Goal: Task Accomplishment & Management: Manage account settings

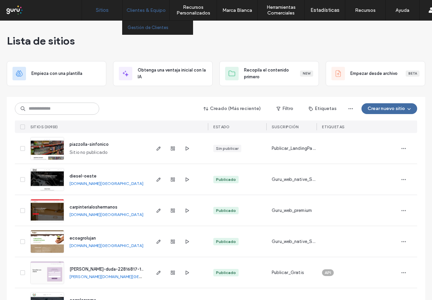
click at [160, 27] on label "Gestión de Clientes" at bounding box center [148, 27] width 41 height 5
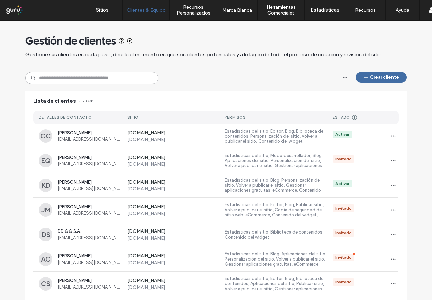
click at [88, 76] on input at bounding box center [91, 78] width 133 height 12
paste input "**********"
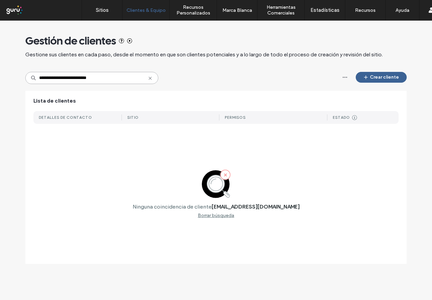
type input "**********"
click at [376, 79] on button "Crear cliente" at bounding box center [381, 77] width 51 height 11
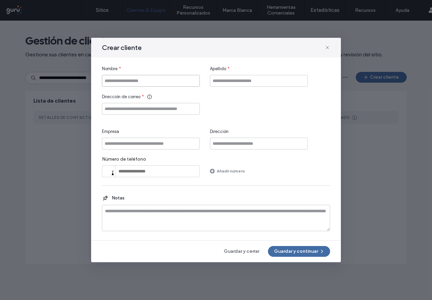
click at [155, 76] on input "Nombre" at bounding box center [151, 81] width 98 height 12
type input "********"
click at [236, 77] on input "Apellido" at bounding box center [259, 81] width 98 height 12
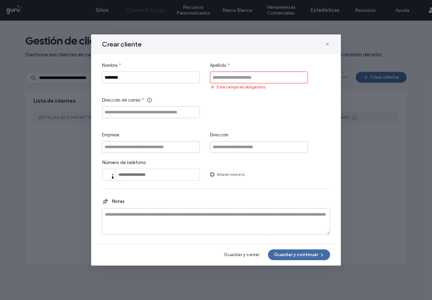
click at [231, 76] on input "Apellido" at bounding box center [259, 78] width 98 height 12
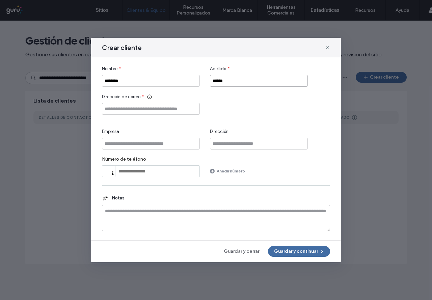
type input "******"
click at [150, 106] on input "Dirección de correo" at bounding box center [151, 109] width 98 height 12
paste input "**********"
type input "**********"
click at [303, 248] on button "Guardar y continuar" at bounding box center [299, 251] width 62 height 11
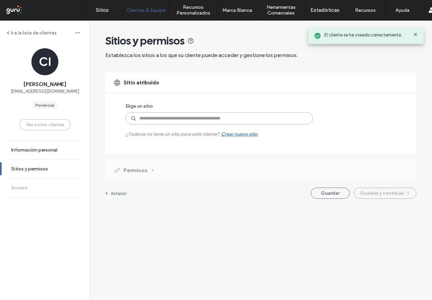
click at [180, 120] on input at bounding box center [219, 118] width 187 height 12
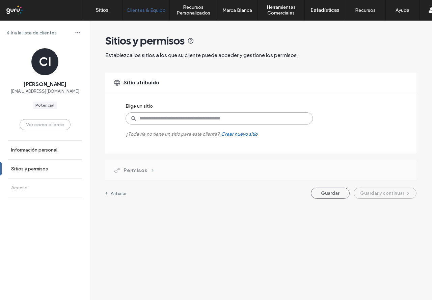
click at [167, 122] on input at bounding box center [219, 118] width 187 height 12
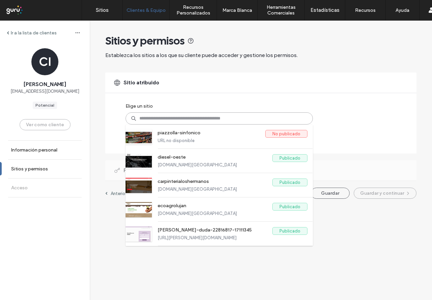
paste input "**********"
type input "**********"
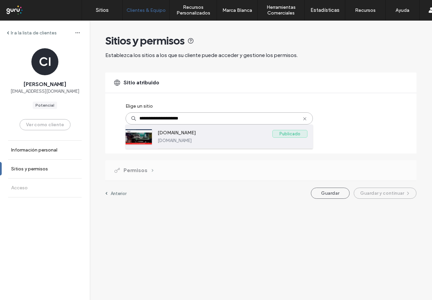
click at [193, 136] on label "[DOMAIN_NAME]" at bounding box center [215, 134] width 115 height 8
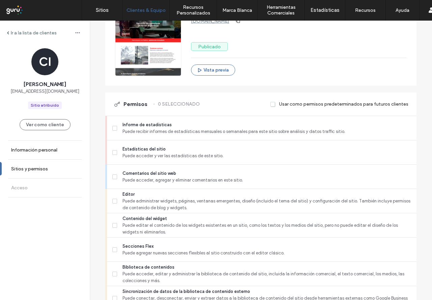
click at [160, 113] on div "Permisos 0 SELECCIONADO Usar como permisos predeterminados para futuros clientes" at bounding box center [260, 103] width 311 height 23
click at [158, 125] on span "Informe de estadísticas" at bounding box center [266, 124] width 288 height 7
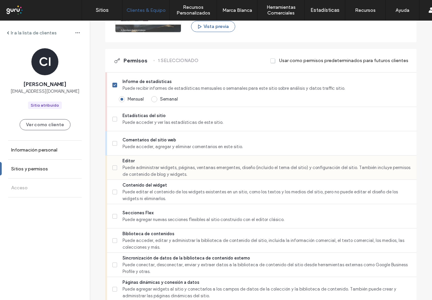
scroll to position [202, 0]
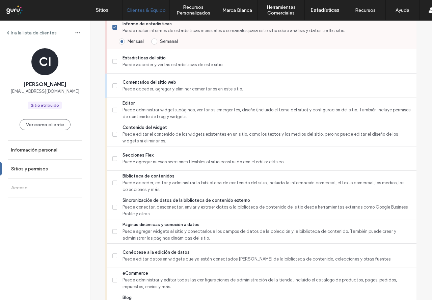
click at [161, 49] on hr at bounding box center [261, 49] width 309 height 0
click at [160, 57] on span "Estadísticas del sitio" at bounding box center [266, 58] width 288 height 7
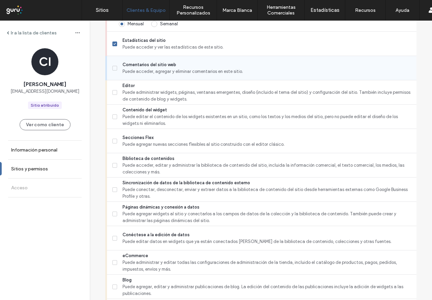
scroll to position [236, 0]
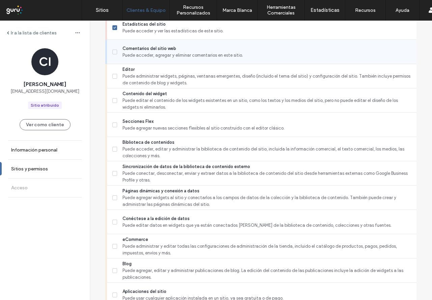
click at [159, 52] on span "Puede acceder, agregar y eliminar comentarios en este sitio." at bounding box center [266, 55] width 288 height 7
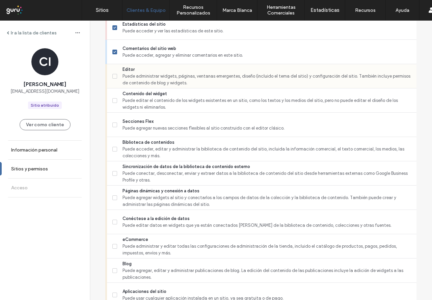
click at [157, 68] on span "Editor" at bounding box center [266, 69] width 288 height 7
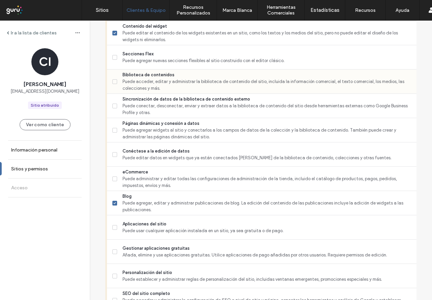
click at [155, 79] on span "Puede acceder, editar y administrar la biblioteca de contenido del sitio, inclu…" at bounding box center [266, 84] width 288 height 13
click at [153, 101] on span "Sincronización de datos de la biblioteca de contenido externo" at bounding box center [266, 99] width 288 height 7
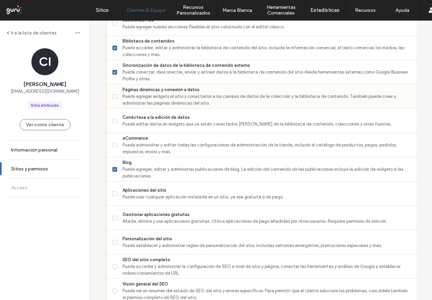
click at [155, 86] on span "Páginas dinámicas y conexión a datos" at bounding box center [266, 89] width 288 height 7
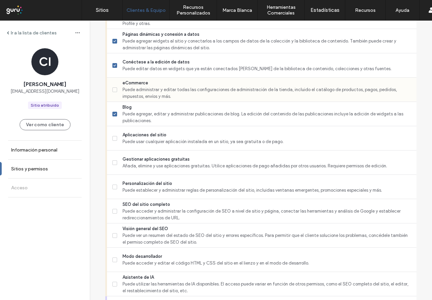
scroll to position [405, 0]
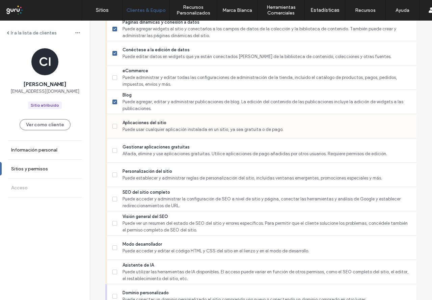
click at [148, 123] on span "Aplicaciones del sitio" at bounding box center [266, 122] width 288 height 7
click at [145, 147] on span "Gestionar aplicaciones gratuitas" at bounding box center [266, 147] width 288 height 7
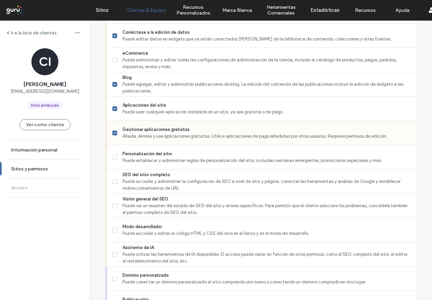
scroll to position [439, 0]
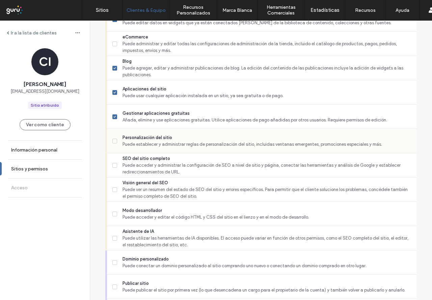
click at [148, 141] on span "Puede establecer y administrar reglas de personalización del sitio, incluidas v…" at bounding box center [266, 144] width 288 height 7
click at [145, 153] on hr at bounding box center [261, 153] width 309 height 0
click at [145, 161] on span "SEO del sitio completo" at bounding box center [266, 158] width 288 height 7
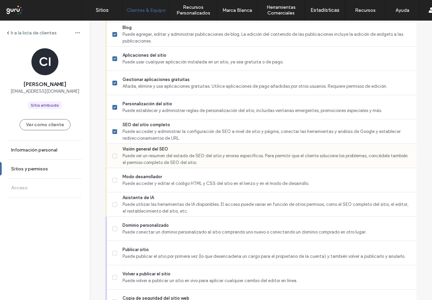
click at [145, 160] on span "Puede ver un resumen del estado de SEO del sitio y errores específicos. Para pe…" at bounding box center [266, 159] width 288 height 13
click at [140, 175] on span "Modo desarrollador" at bounding box center [266, 176] width 288 height 7
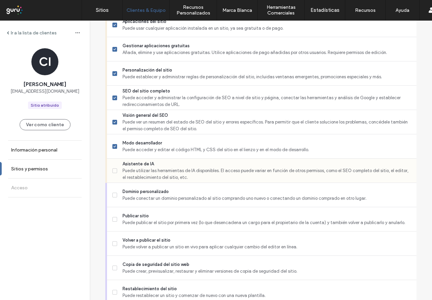
click at [140, 173] on span "Puede utilizar las herramientas de IA disponibles. El acceso puede variar en fu…" at bounding box center [266, 173] width 288 height 13
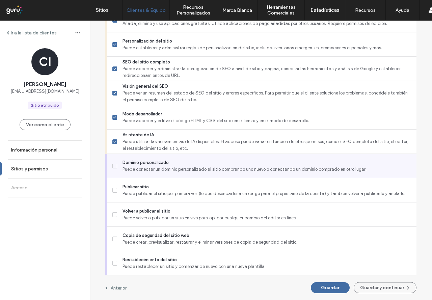
click at [140, 171] on span "Puede conectar un dominio personalizado al sitio comprando uno nuevo o conectan…" at bounding box center [266, 169] width 288 height 7
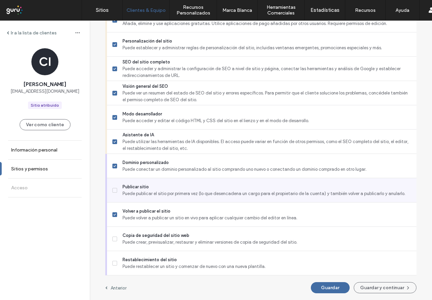
click at [139, 178] on div "Publicar sitio Puede publicar el sitio por primera vez (lo que desencadena un c…" at bounding box center [264, 190] width 304 height 24
click at [161, 192] on span "Puede publicar el sitio por primera vez (lo que desencadena un cargo para el pr…" at bounding box center [266, 193] width 288 height 7
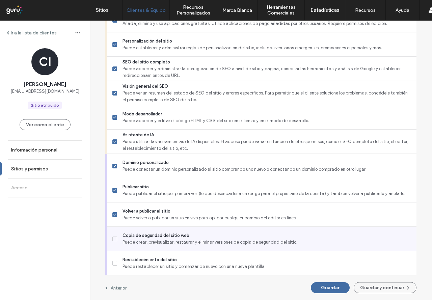
click at [178, 235] on span "Copia de seguridad del sitio web" at bounding box center [266, 235] width 288 height 7
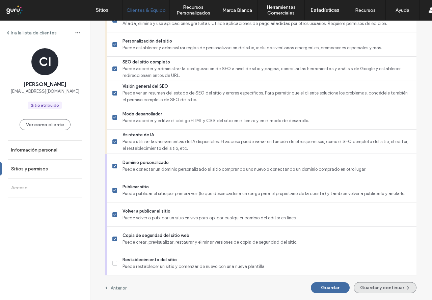
click at [394, 288] on button "Guardar y continuar" at bounding box center [385, 287] width 63 height 11
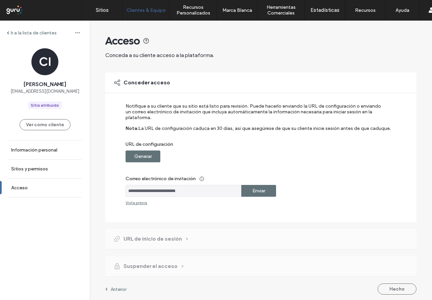
click at [255, 192] on label "Enviar" at bounding box center [258, 191] width 13 height 12
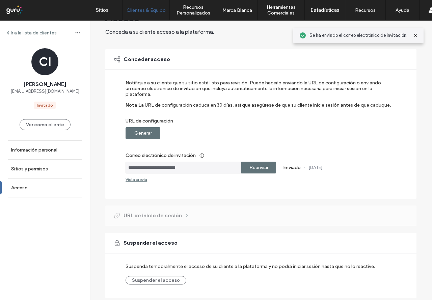
scroll to position [46, 0]
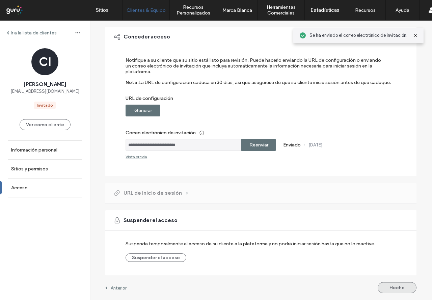
click at [395, 288] on button "Hecho" at bounding box center [397, 287] width 39 height 11
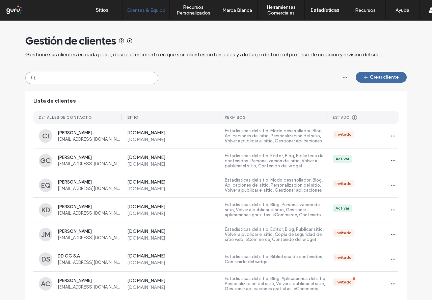
click at [58, 83] on input at bounding box center [91, 78] width 133 height 12
paste input "**********"
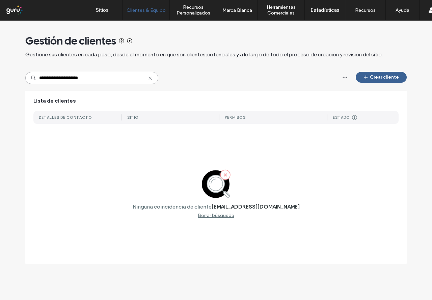
type input "**********"
click at [362, 82] on button "Crear cliente" at bounding box center [381, 77] width 51 height 11
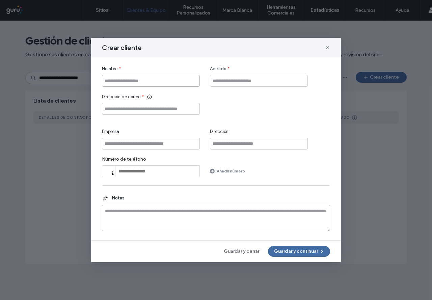
click at [113, 80] on input "Nombre" at bounding box center [151, 81] width 98 height 12
type input "*******"
click at [253, 82] on input "Apellido" at bounding box center [259, 81] width 98 height 12
type input "******"
click at [197, 109] on input "Dirección de correo" at bounding box center [151, 109] width 98 height 12
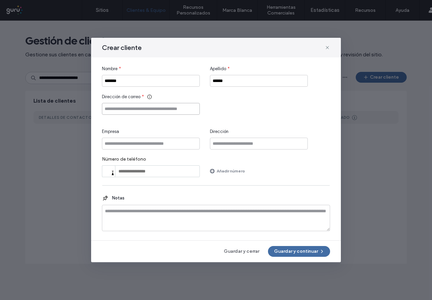
paste input "**********"
type input "**********"
click at [314, 256] on button "Guardar y continuar" at bounding box center [299, 251] width 62 height 11
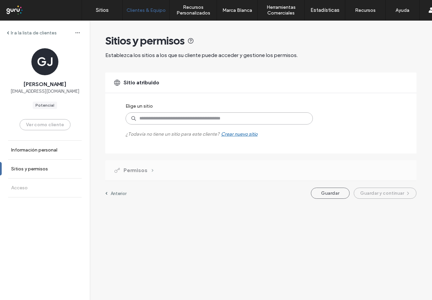
click at [171, 119] on input at bounding box center [219, 118] width 187 height 12
click at [146, 120] on input at bounding box center [219, 118] width 187 height 12
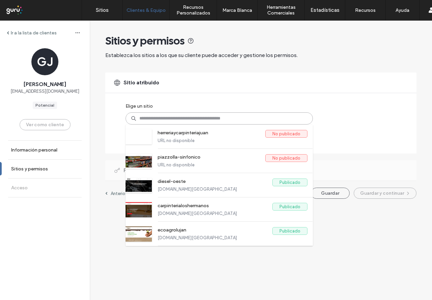
paste input "**********"
type input "**********"
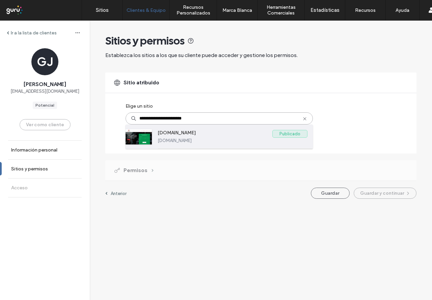
click at [195, 142] on label "[DOMAIN_NAME]" at bounding box center [233, 140] width 150 height 5
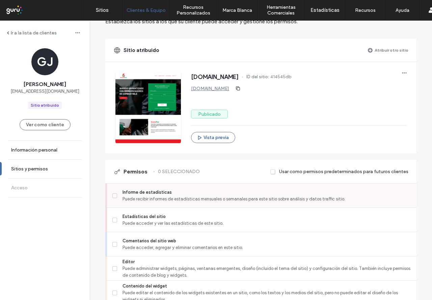
click at [149, 193] on span "Informe de estadísticas" at bounding box center [266, 192] width 288 height 7
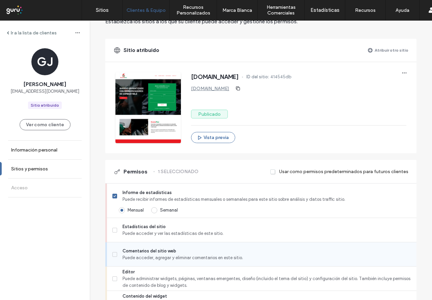
scroll to position [101, 0]
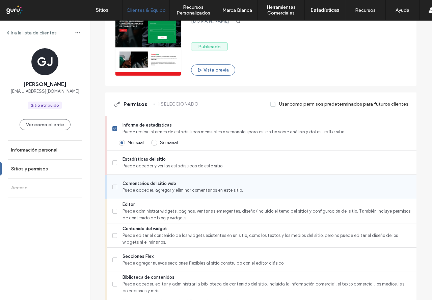
click at [149, 175] on div "Comentarios del sitio web Puede acceder, agregar y eliminar comentarios en este…" at bounding box center [264, 187] width 304 height 24
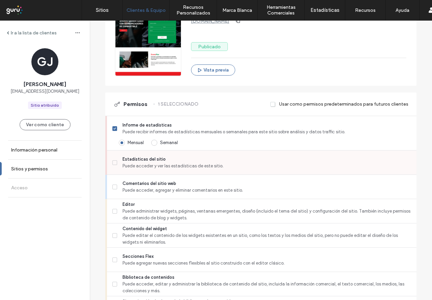
click at [149, 169] on span "Puede acceder y ver las estadísticas de este sitio." at bounding box center [266, 166] width 288 height 7
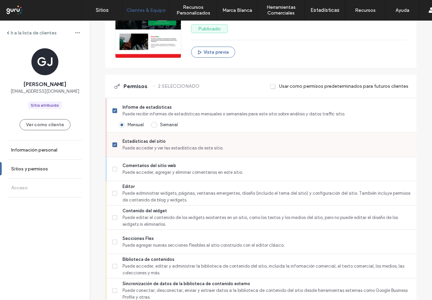
scroll to position [135, 0]
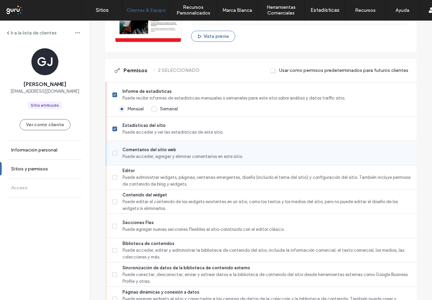
click at [150, 154] on span "Puede acceder, agregar y eliminar comentarios en este sitio." at bounding box center [266, 156] width 288 height 7
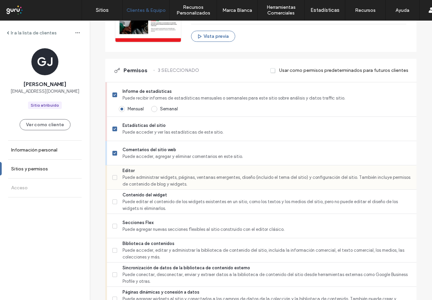
click at [145, 175] on span "Puede administrar widgets, páginas, ventanas emergentes, diseño (incluido el te…" at bounding box center [266, 180] width 288 height 13
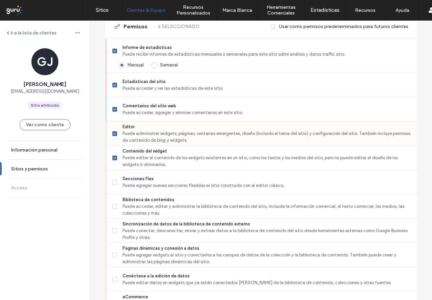
scroll to position [236, 0]
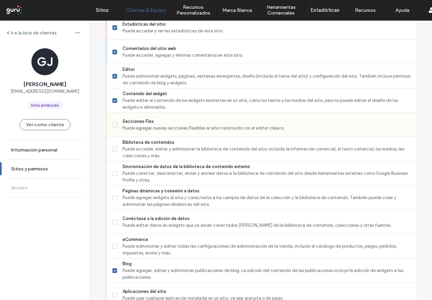
click at [152, 131] on span "Puede agregar nuevas secciones flexibles al sitio construido con el editor clás…" at bounding box center [266, 128] width 288 height 7
click at [151, 147] on span "Puede acceder, editar y administrar la biblioteca de contenido del sitio, inclu…" at bounding box center [266, 152] width 288 height 13
click at [150, 137] on div "Biblioteca de contenidos Puede acceder, editar y administrar la biblioteca de c…" at bounding box center [264, 149] width 304 height 24
click at [150, 135] on div "Secciones Flex Puede agregar nuevas secciones flexibles al sitio construido con…" at bounding box center [264, 125] width 304 height 24
click at [153, 129] on span "Puede agregar nuevas secciones flexibles al sitio construido con el editor clás…" at bounding box center [266, 128] width 288 height 7
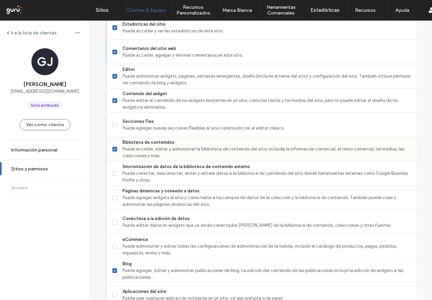
click at [149, 157] on span "Puede acceder, editar y administrar la biblioteca de contenido del sitio, inclu…" at bounding box center [266, 152] width 288 height 13
click at [149, 167] on span "Sincronización de datos de la biblioteca de contenido externo" at bounding box center [266, 166] width 288 height 7
click at [149, 148] on span "Puede acceder, editar y administrar la biblioteca de contenido del sitio, inclu…" at bounding box center [266, 152] width 288 height 13
click at [147, 165] on span "Sincronización de datos de la biblioteca de contenido externo" at bounding box center [266, 166] width 288 height 7
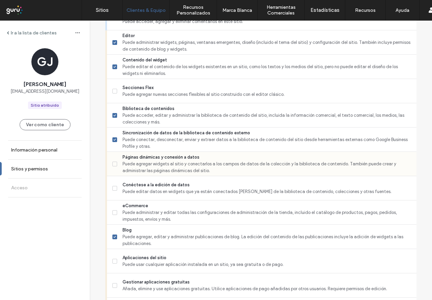
click at [149, 155] on span "Páginas dinámicas y conexión a datos" at bounding box center [266, 157] width 288 height 7
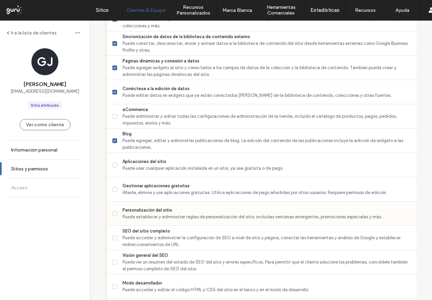
scroll to position [405, 0]
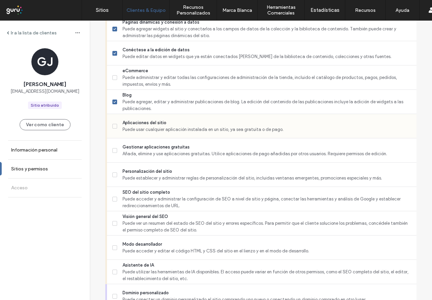
click at [159, 136] on div "Aplicaciones del sitio Puede usar cualquier aplicación instalada en un sitio, y…" at bounding box center [264, 126] width 304 height 24
click at [158, 152] on span "Añada, elimine y use aplicaciones gratuitas. Utilice aplicaciones de pago añadi…" at bounding box center [266, 153] width 288 height 7
click at [152, 128] on span "Puede usar cualquier aplicación instalada en un sitio, ya sea gratuita o de pag…" at bounding box center [266, 129] width 288 height 7
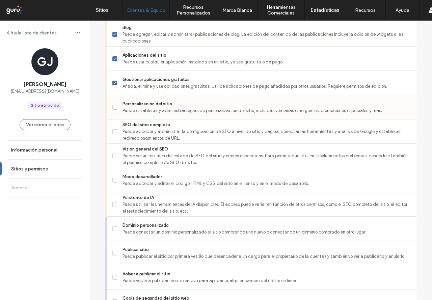
click at [146, 107] on span "Puede establecer y administrar reglas de personalización del sitio, incluidas v…" at bounding box center [266, 110] width 288 height 7
click at [146, 129] on span "Puede acceder y administrar la configuración de SEO a nivel de sitio y página, …" at bounding box center [266, 134] width 288 height 13
click at [140, 154] on span "Puede ver un resumen del estado de SEO del sitio y errores específicos. Para pe…" at bounding box center [266, 159] width 288 height 13
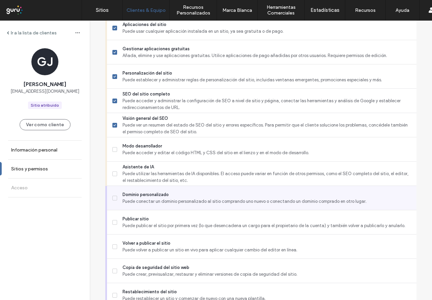
scroll to position [535, 0]
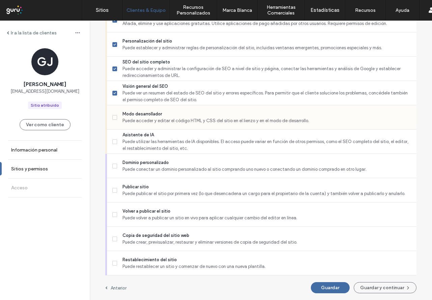
click at [171, 122] on span "Puede acceder y editar el código HTML y CSS del sitio en el lienzo y en el modo…" at bounding box center [266, 120] width 288 height 7
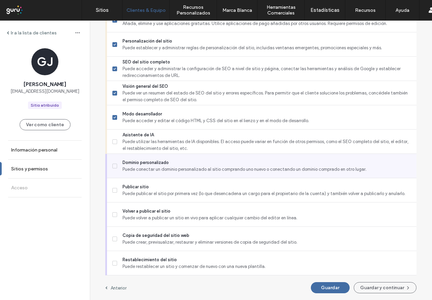
click at [149, 162] on span "Dominio personalizado" at bounding box center [266, 162] width 288 height 7
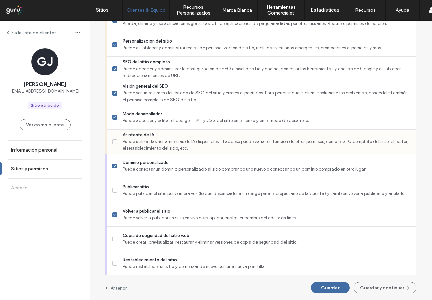
click at [153, 151] on span "Puede utilizar las herramientas de IA disponibles. El acceso puede variar en fu…" at bounding box center [266, 144] width 288 height 13
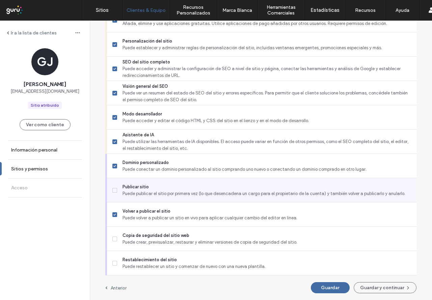
drag, startPoint x: 143, startPoint y: 184, endPoint x: 143, endPoint y: 196, distance: 11.5
click at [143, 188] on span "Publicar sitio" at bounding box center [266, 187] width 288 height 7
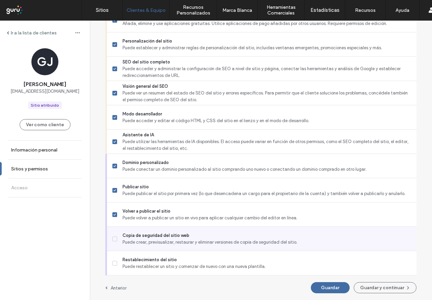
click at [164, 232] on span "Copia de seguridad del sitio web" at bounding box center [266, 235] width 288 height 7
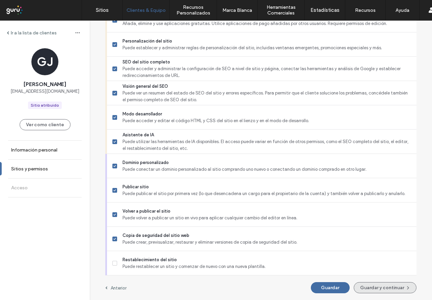
click at [386, 290] on button "Guardar y continuar" at bounding box center [385, 287] width 63 height 11
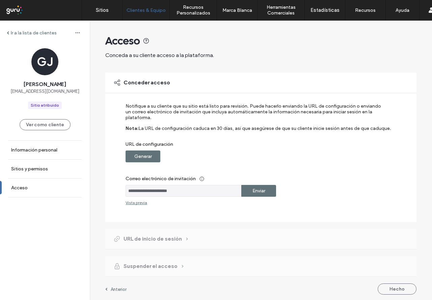
drag, startPoint x: 246, startPoint y: 192, endPoint x: 266, endPoint y: 190, distance: 20.0
click at [246, 192] on div "Enviar" at bounding box center [258, 191] width 35 height 12
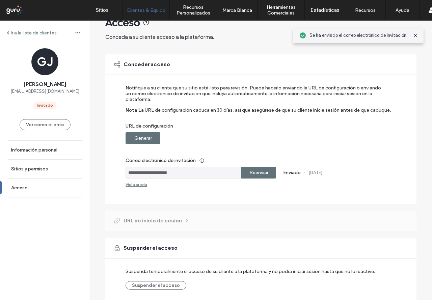
scroll to position [46, 0]
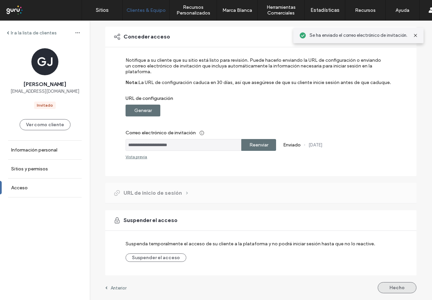
click at [395, 288] on button "Hecho" at bounding box center [397, 287] width 39 height 11
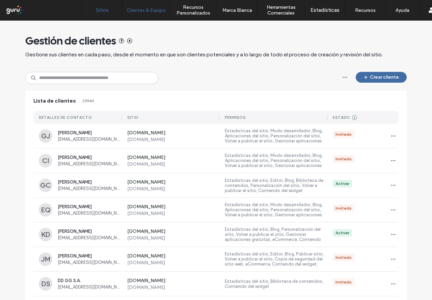
click at [109, 14] on link "Sitios" at bounding box center [102, 10] width 40 height 20
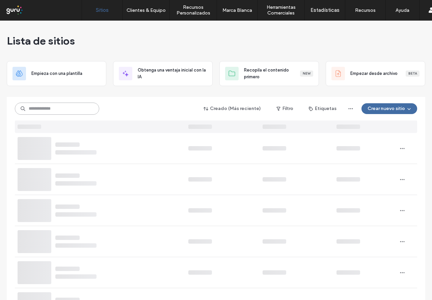
click at [59, 109] on input at bounding box center [57, 109] width 84 height 12
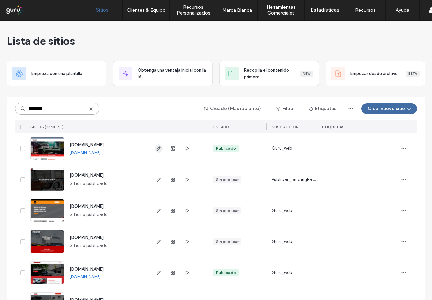
type input "********"
click at [159, 151] on span "button" at bounding box center [159, 148] width 8 height 8
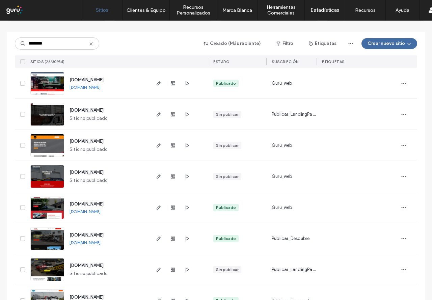
scroll to position [67, 0]
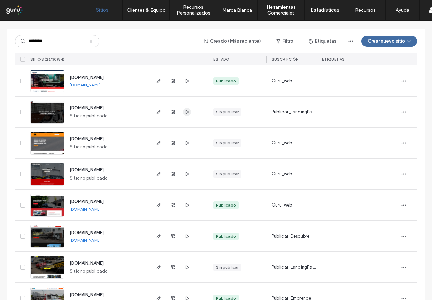
click at [184, 111] on icon "button" at bounding box center [186, 111] width 5 height 5
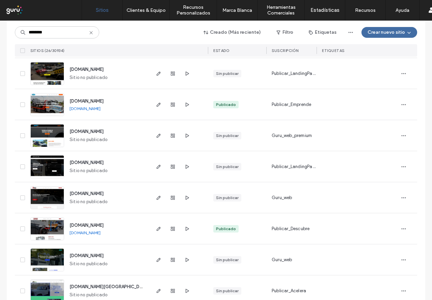
scroll to position [344, 0]
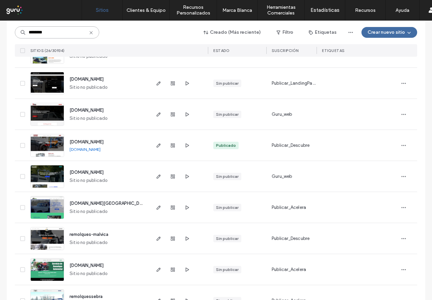
drag, startPoint x: 64, startPoint y: 35, endPoint x: 4, endPoint y: 42, distance: 60.4
click at [4, 42] on div "Lista de sitios Empieza con una plantilla Obtenga una ventaja inicial con la IA…" at bounding box center [216, 140] width 432 height 928
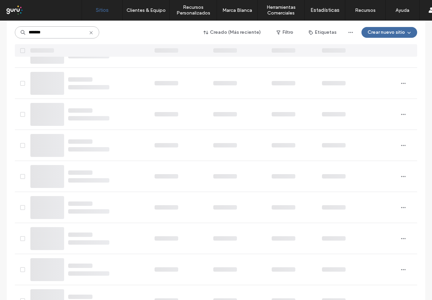
scroll to position [0, 0]
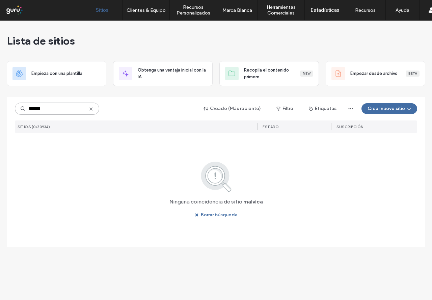
type input "*******"
click at [92, 109] on icon at bounding box center [90, 108] width 5 height 5
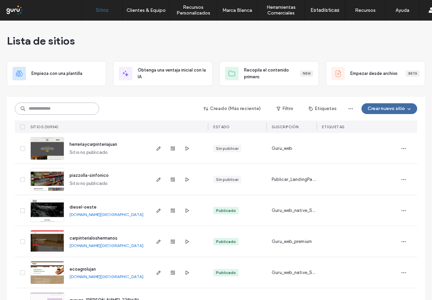
click at [71, 111] on input at bounding box center [57, 109] width 84 height 12
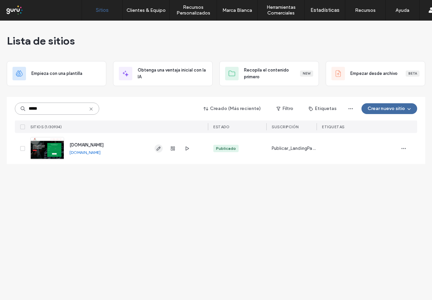
type input "*****"
click at [158, 147] on icon "button" at bounding box center [158, 148] width 5 height 5
